Goal: Complete application form: Complete application form

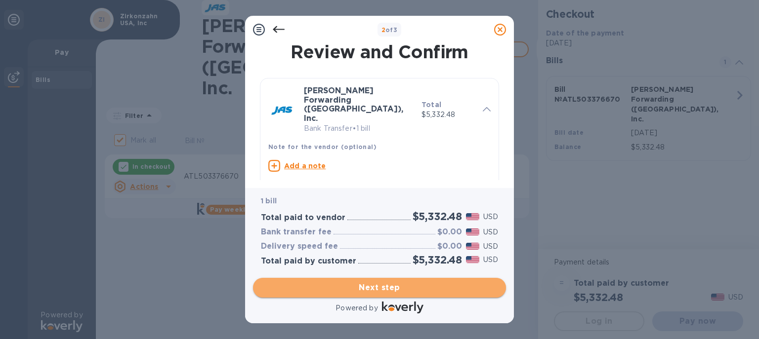
click at [388, 282] on span "Next step" at bounding box center [379, 288] width 237 height 12
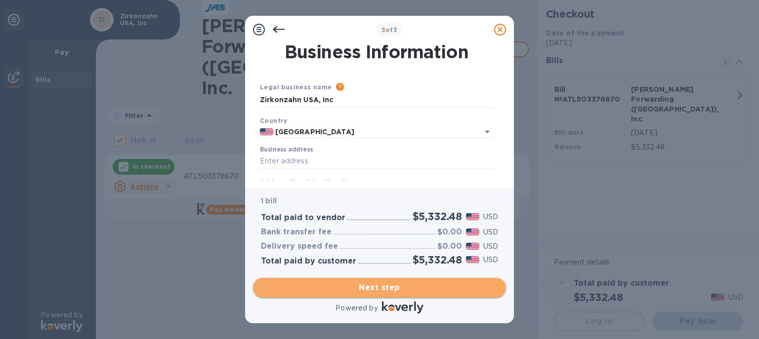
click at [380, 282] on span "Next step" at bounding box center [379, 288] width 237 height 12
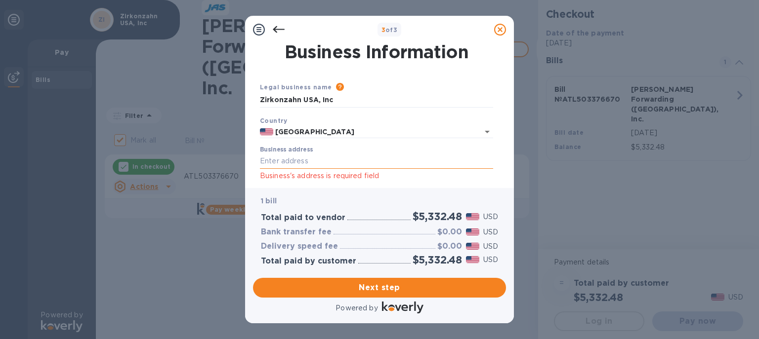
click at [283, 159] on input "Business address" at bounding box center [376, 161] width 233 height 15
type input "Zirkonzahn USA Inc"
type input "US"
type input "Norcross"
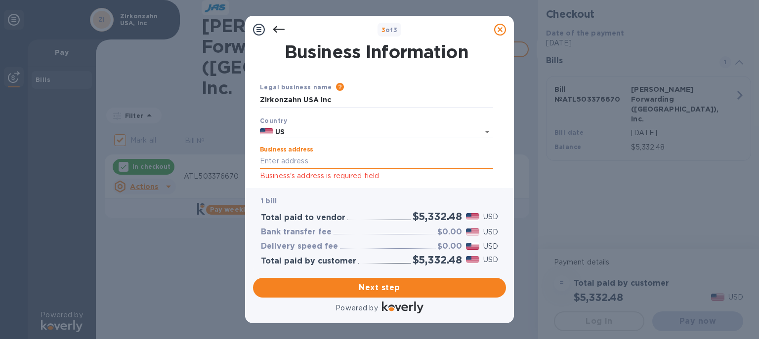
type input "GA"
type input "30092"
type input "[GEOGRAPHIC_DATA]"
type input "US"
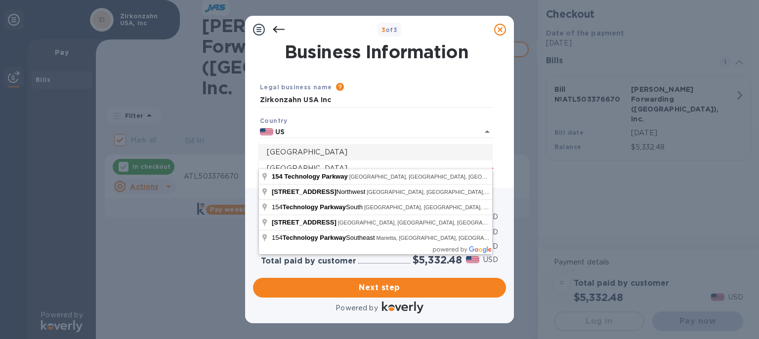
type input "[STREET_ADDRESS]"
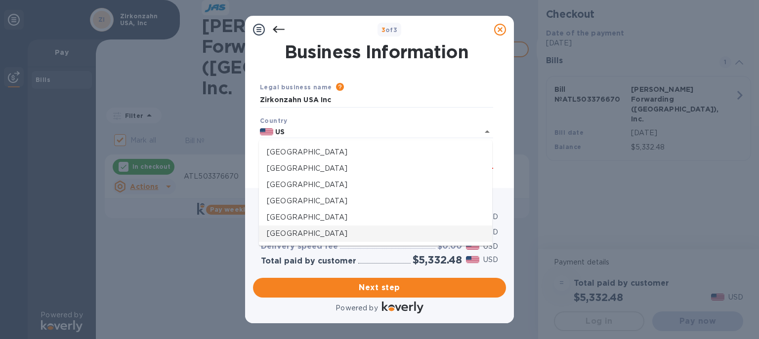
click at [492, 113] on div "Country US" at bounding box center [376, 127] width 241 height 31
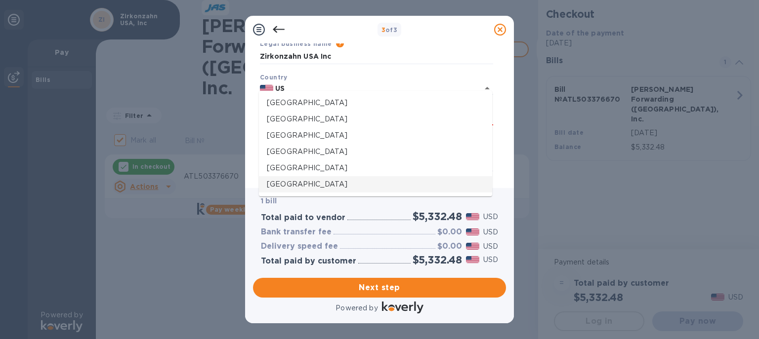
scroll to position [58, 0]
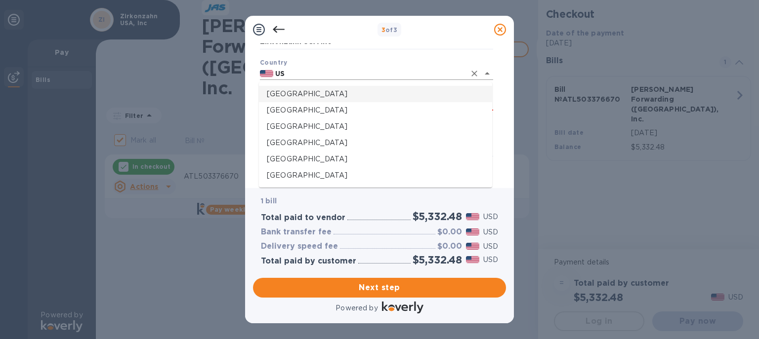
click at [289, 74] on input "US" at bounding box center [369, 74] width 192 height 12
click at [471, 72] on icon "Clear" at bounding box center [474, 74] width 10 height 10
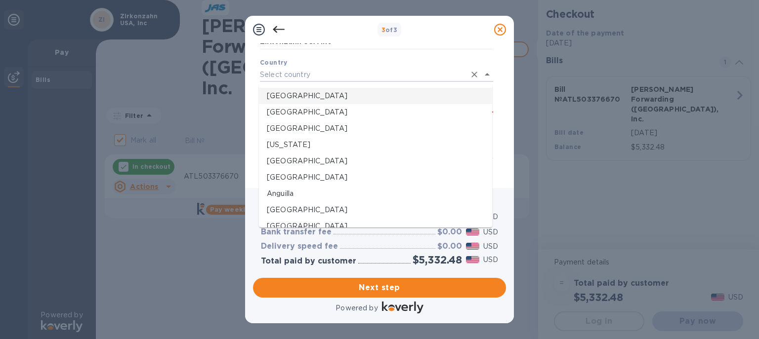
click at [298, 95] on p "[GEOGRAPHIC_DATA]" at bounding box center [375, 96] width 217 height 10
type input "[GEOGRAPHIC_DATA]"
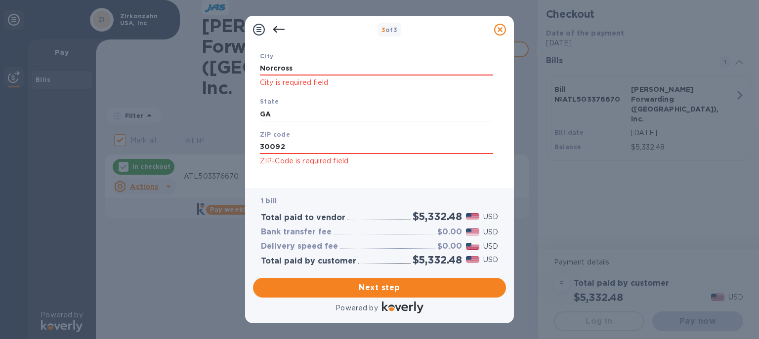
scroll to position [195, 0]
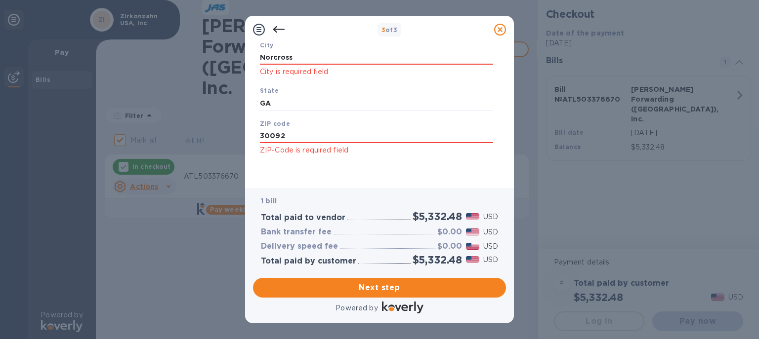
click at [405, 161] on div "Save" at bounding box center [376, 165] width 241 height 8
click at [367, 130] on input "30092" at bounding box center [376, 136] width 233 height 15
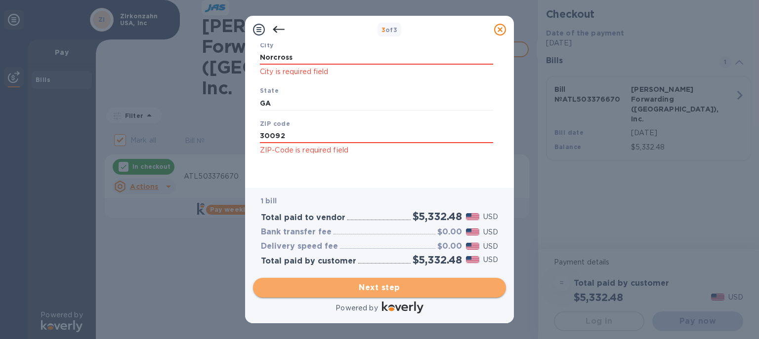
click at [383, 282] on span "Next step" at bounding box center [379, 288] width 237 height 12
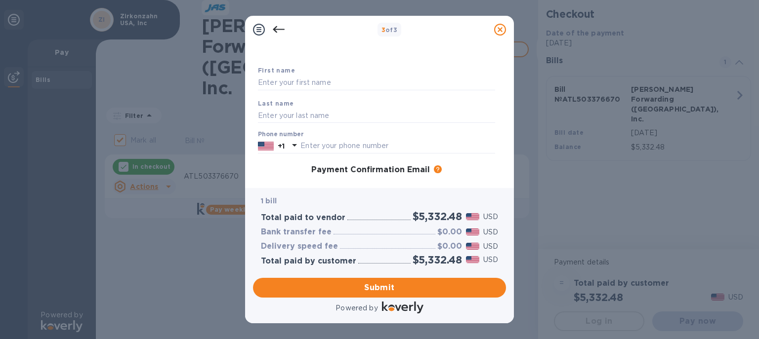
scroll to position [0, 0]
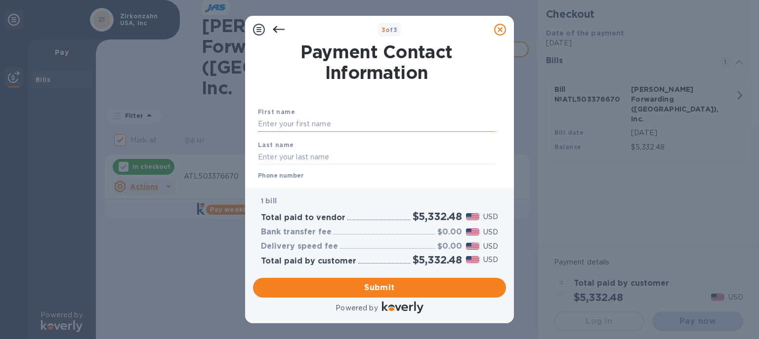
click at [282, 124] on input "text" at bounding box center [376, 124] width 237 height 15
type input "[PERSON_NAME]"
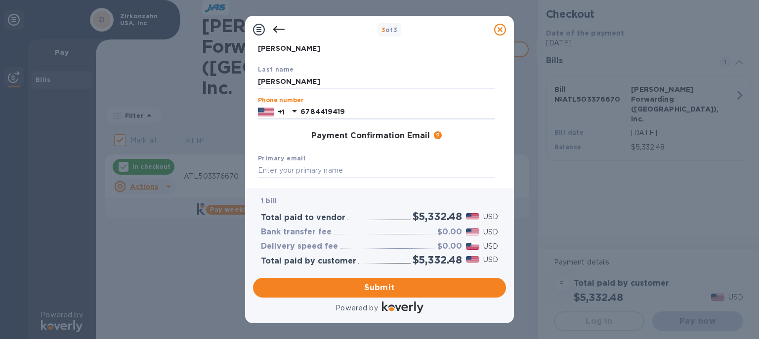
type input "6784419419"
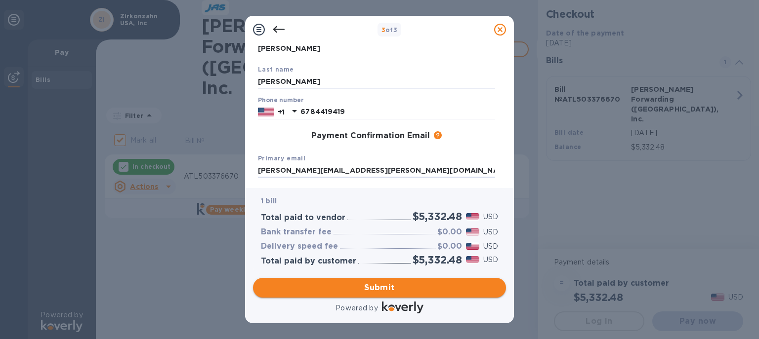
type input "[PERSON_NAME][EMAIL_ADDRESS][PERSON_NAME][DOMAIN_NAME]"
click at [389, 287] on span "Submit" at bounding box center [379, 288] width 237 height 12
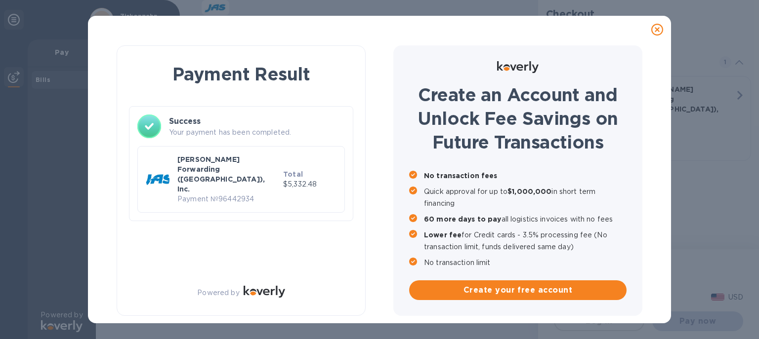
checkbox input "false"
